Goal: Information Seeking & Learning: Learn about a topic

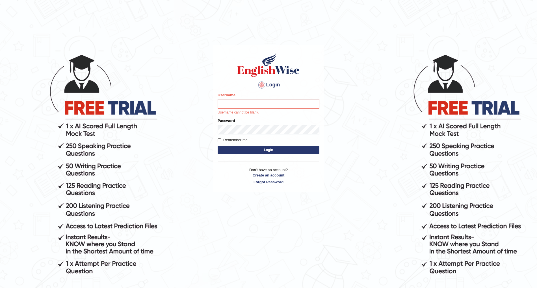
click at [235, 103] on input "Username" at bounding box center [269, 104] width 102 height 10
type input "raman3107"
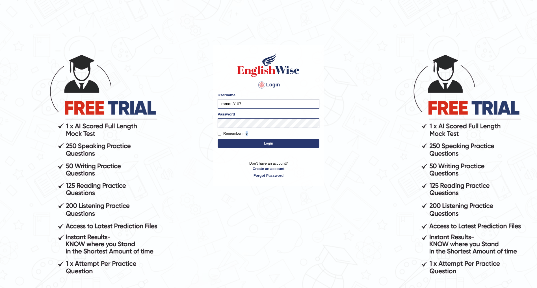
drag, startPoint x: 242, startPoint y: 133, endPoint x: 267, endPoint y: 148, distance: 29.8
click at [267, 148] on form "Please fix the following errors: Username raman3107 Password Remember me Login" at bounding box center [269, 120] width 102 height 57
click at [260, 145] on button "Login" at bounding box center [269, 143] width 102 height 8
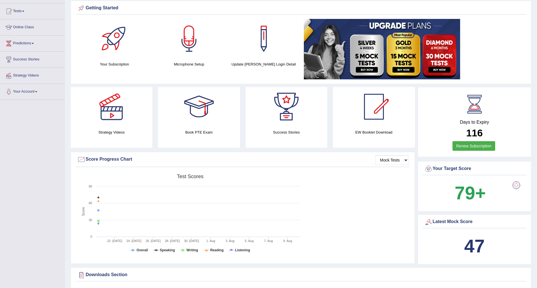
scroll to position [30, 0]
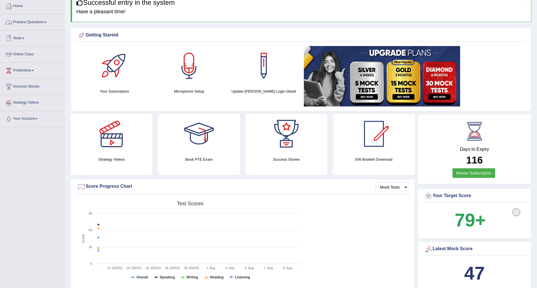
click at [23, 20] on link "Practice Questions" at bounding box center [32, 21] width 64 height 14
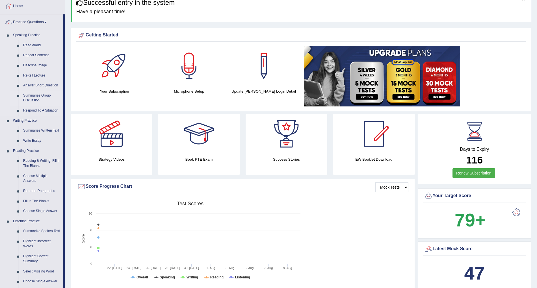
click at [32, 101] on link "Summarize Group Discussion" at bounding box center [42, 98] width 43 height 15
